Goal: Information Seeking & Learning: Understand process/instructions

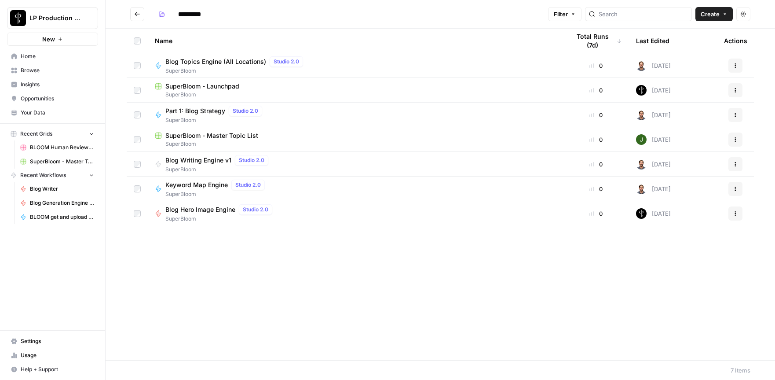
click at [31, 355] on span "Usage" at bounding box center [57, 355] width 73 height 8
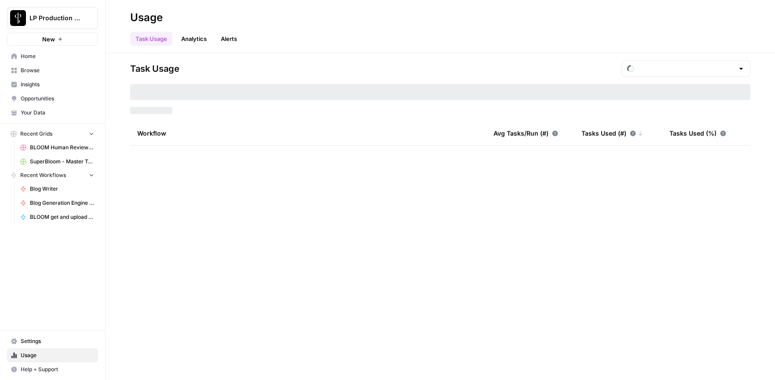
type input "September Tasks"
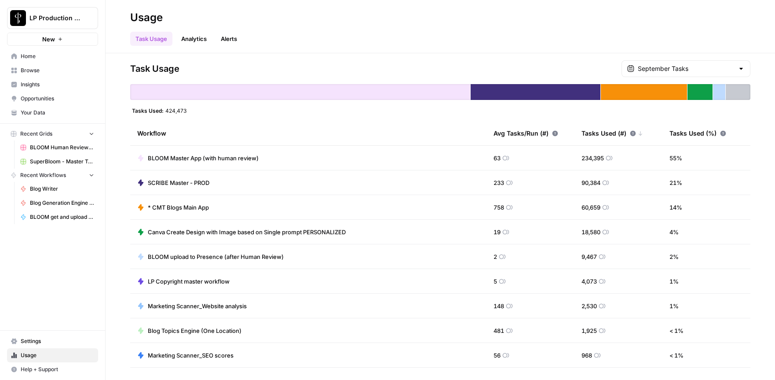
click at [201, 36] on link "Analytics" at bounding box center [194, 39] width 36 height 14
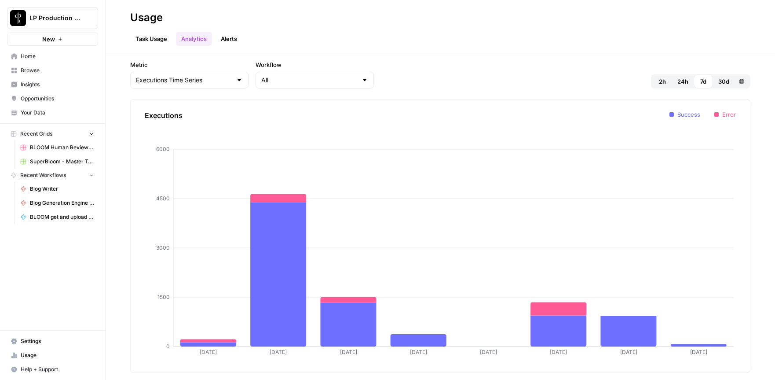
click at [239, 40] on link "Alerts" at bounding box center [229, 39] width 27 height 14
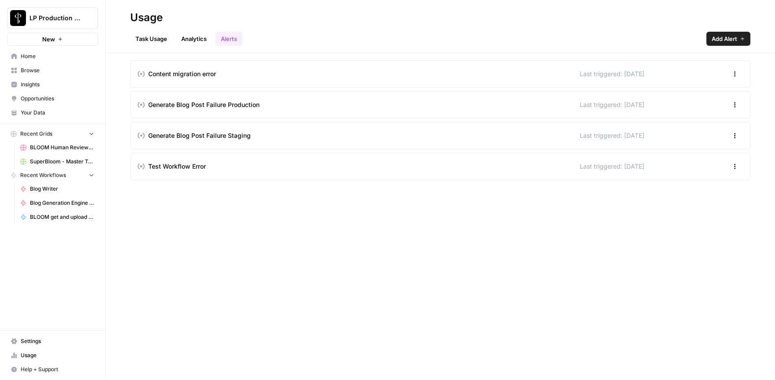
click at [33, 338] on span "Settings" at bounding box center [57, 341] width 73 height 8
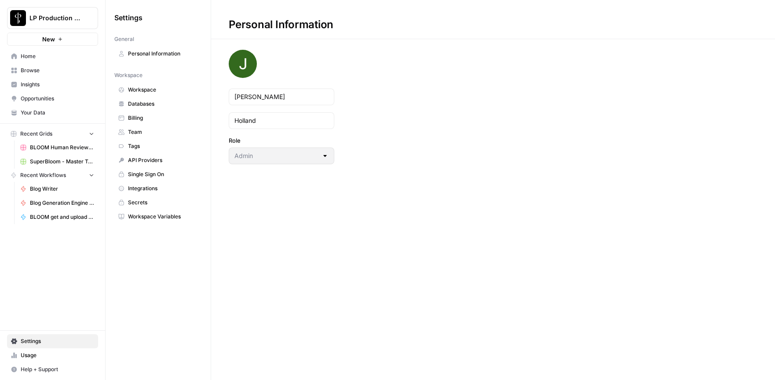
click at [155, 159] on span "API Providers" at bounding box center [163, 160] width 70 height 8
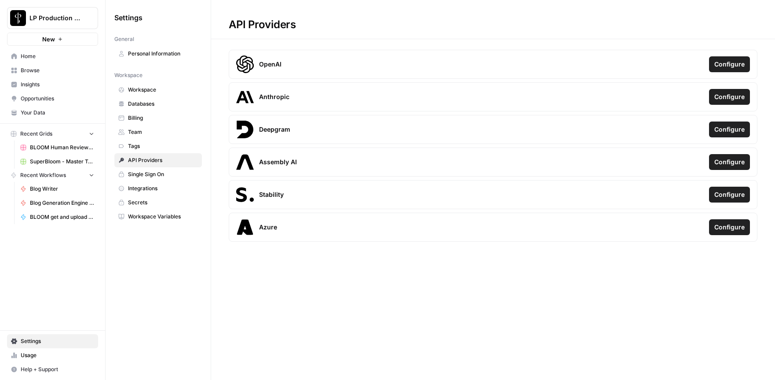
click at [177, 214] on span "Workspace Variables" at bounding box center [163, 216] width 70 height 8
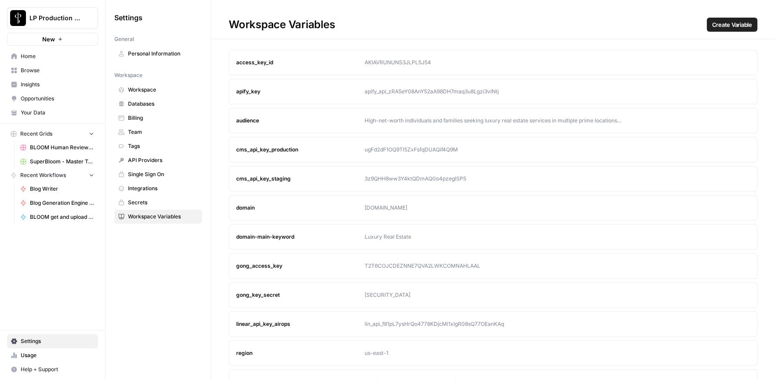
click at [139, 119] on span "Billing" at bounding box center [163, 118] width 70 height 8
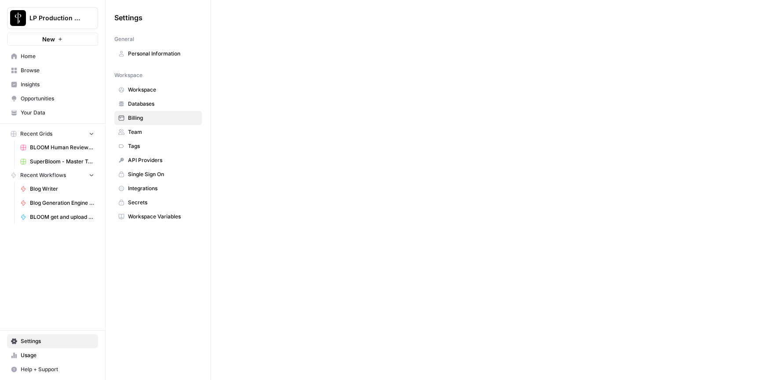
click at [139, 145] on span "Tags" at bounding box center [163, 146] width 70 height 8
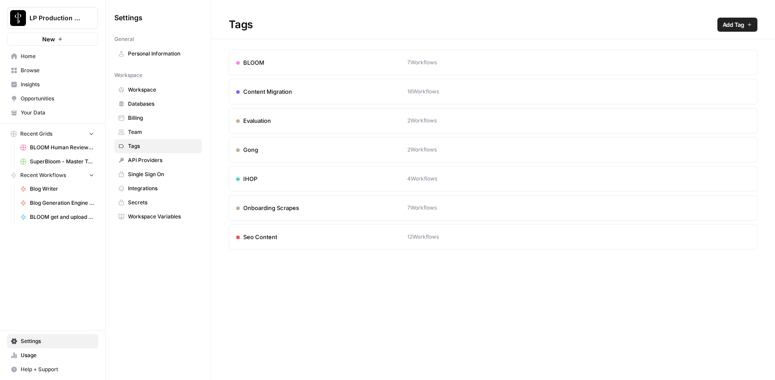
click at [142, 133] on span "Team" at bounding box center [163, 132] width 70 height 8
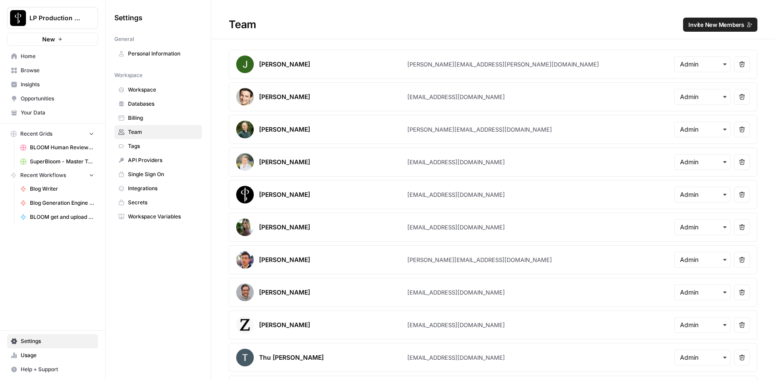
click at [143, 102] on span "Databases" at bounding box center [163, 104] width 70 height 8
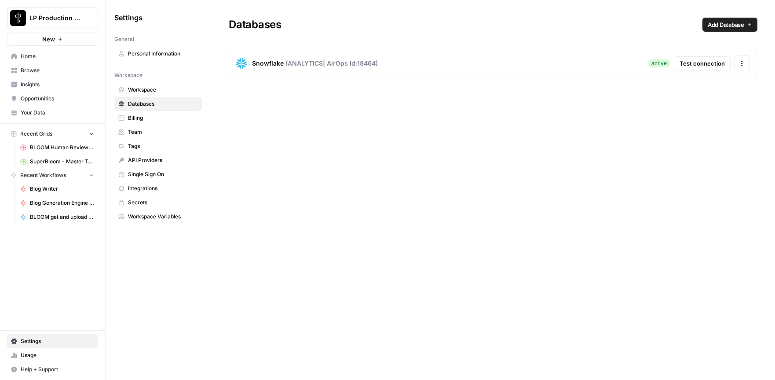
click at [140, 90] on span "Workspace" at bounding box center [163, 90] width 70 height 8
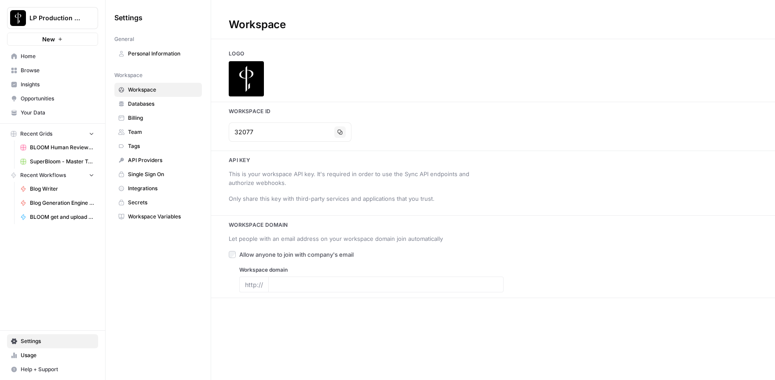
type input "luxurypresence.com"
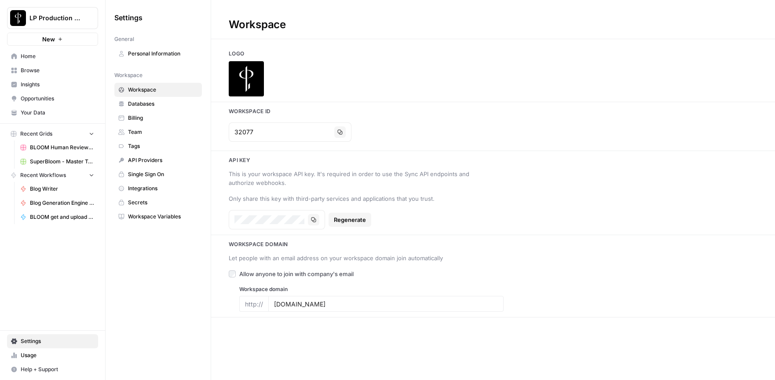
click at [136, 205] on span "Secrets" at bounding box center [163, 202] width 70 height 8
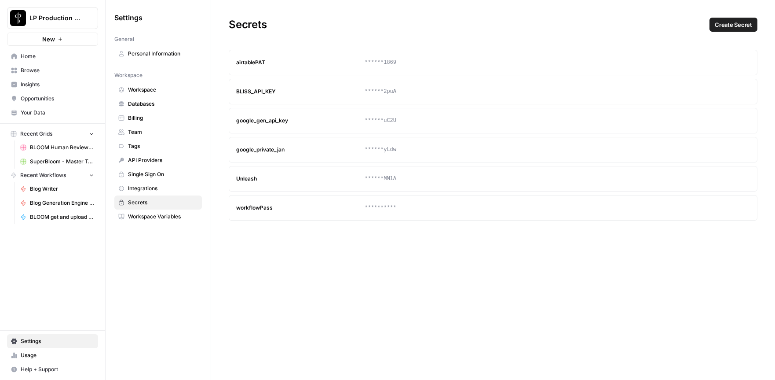
click at [143, 190] on span "Integrations" at bounding box center [163, 188] width 70 height 8
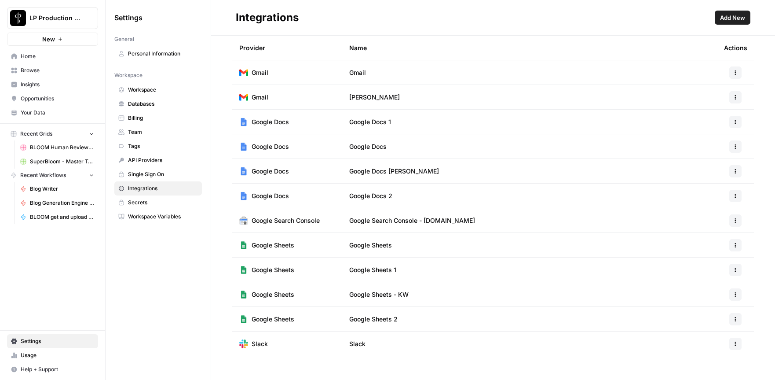
click at [141, 175] on span "Single Sign On" at bounding box center [163, 174] width 70 height 8
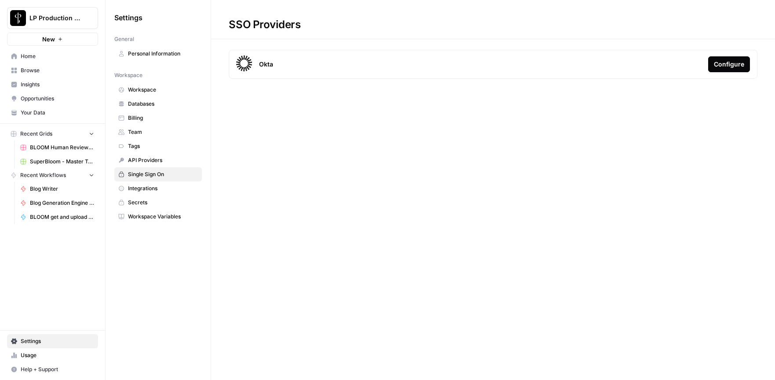
click at [142, 159] on span "API Providers" at bounding box center [163, 160] width 70 height 8
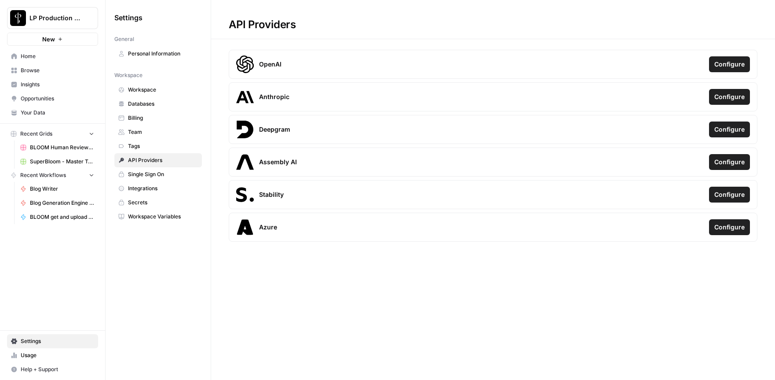
click at [132, 145] on span "Tags" at bounding box center [163, 146] width 70 height 8
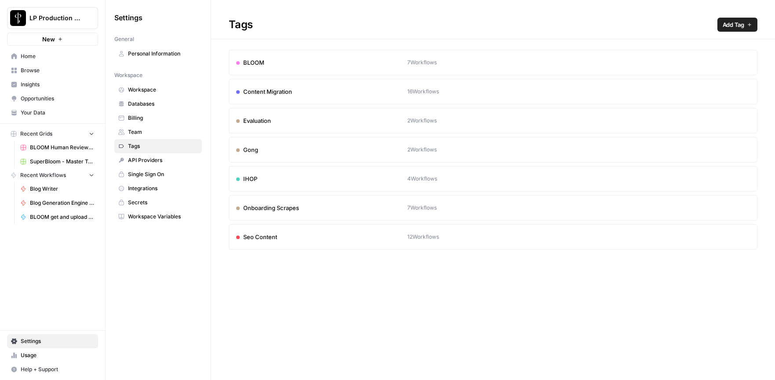
click at [131, 133] on span "Team" at bounding box center [163, 132] width 70 height 8
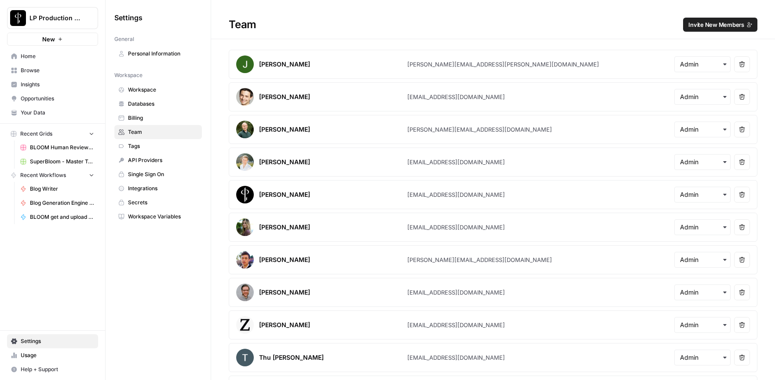
click at [148, 93] on span "Workspace" at bounding box center [163, 90] width 70 height 8
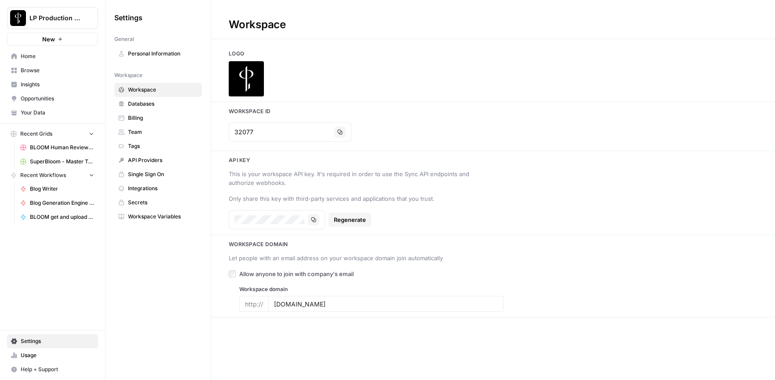
click at [31, 82] on span "Insights" at bounding box center [57, 84] width 73 height 8
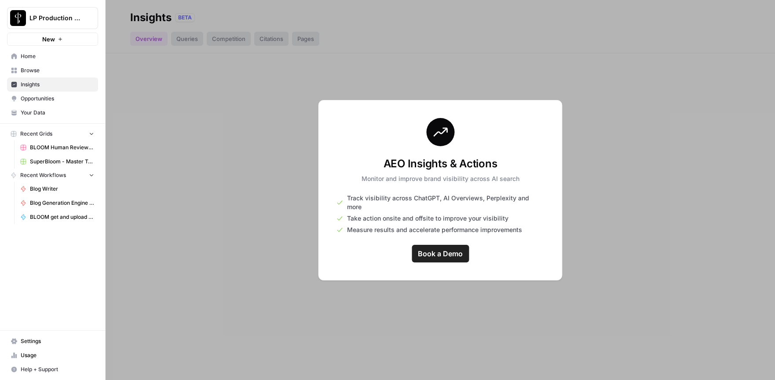
click at [140, 81] on div at bounding box center [440, 190] width 669 height 380
click at [229, 37] on div at bounding box center [440, 190] width 669 height 380
click at [48, 112] on span "Your Data" at bounding box center [57, 113] width 73 height 8
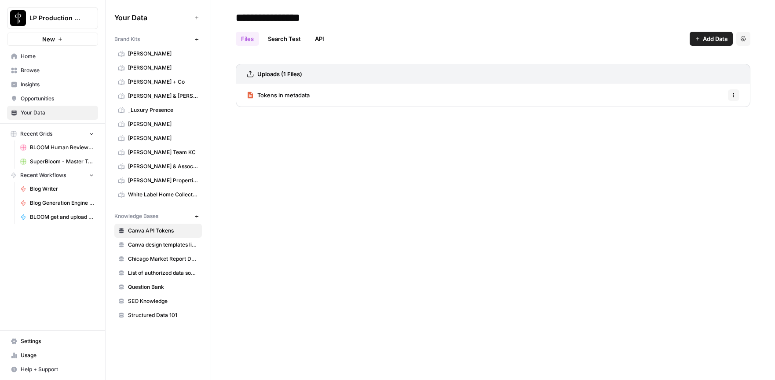
click at [322, 41] on link "API" at bounding box center [320, 39] width 20 height 14
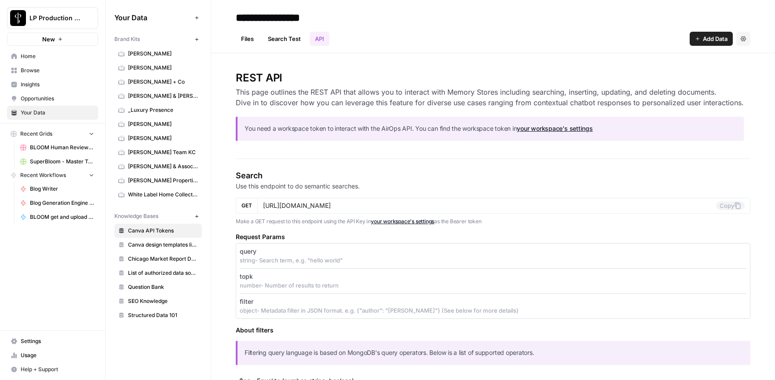
click at [47, 95] on span "Opportunities" at bounding box center [57, 99] width 73 height 8
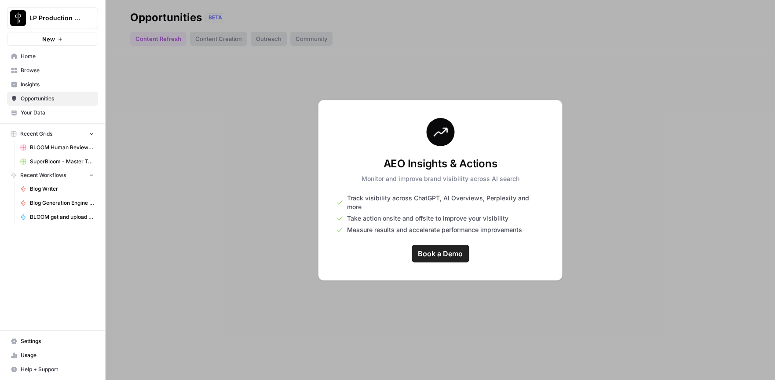
click at [40, 80] on link "Insights" at bounding box center [52, 84] width 91 height 14
click at [35, 71] on span "Browse" at bounding box center [57, 70] width 73 height 8
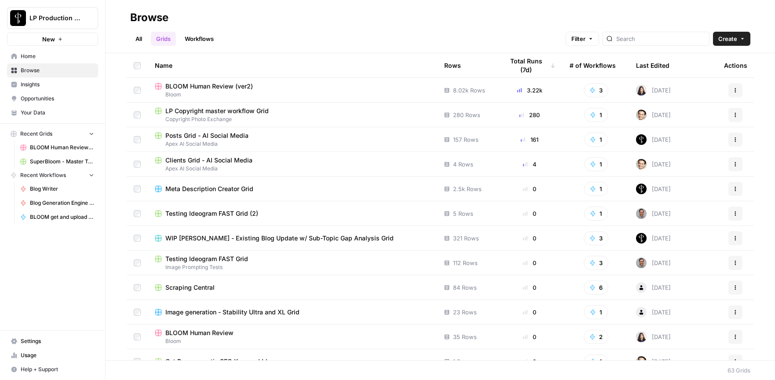
click at [33, 58] on span "Home" at bounding box center [57, 56] width 73 height 8
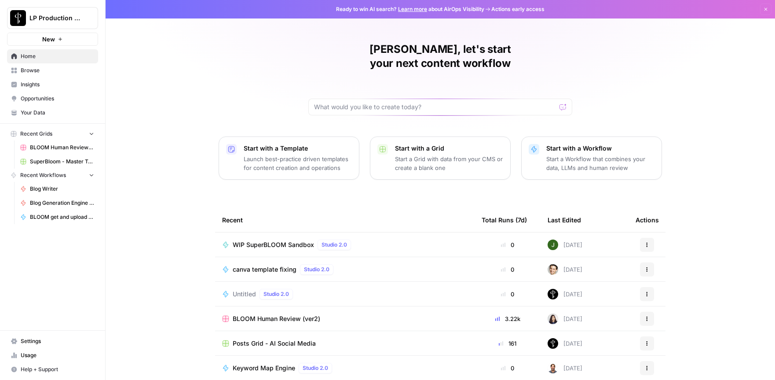
click at [26, 357] on span "Usage" at bounding box center [57, 355] width 73 height 8
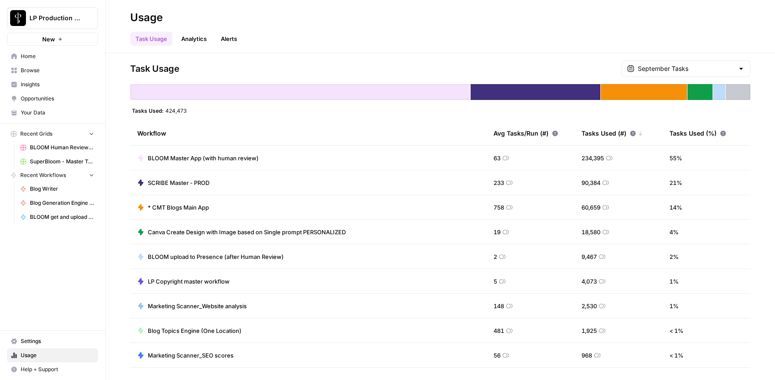
click at [41, 364] on button "Help + Support" at bounding box center [52, 369] width 91 height 14
click at [138, 351] on span "Docs" at bounding box center [146, 351] width 59 height 8
click at [50, 371] on span "Help + Support" at bounding box center [57, 369] width 73 height 8
click at [129, 351] on span "Docs" at bounding box center [146, 351] width 59 height 8
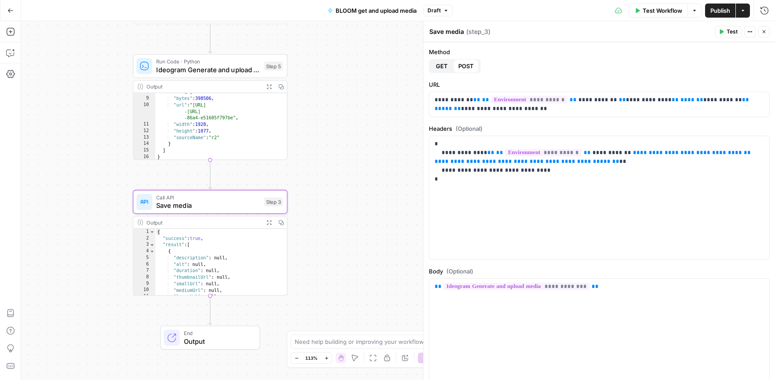
scroll to position [72, 0]
